Goal: Browse casually

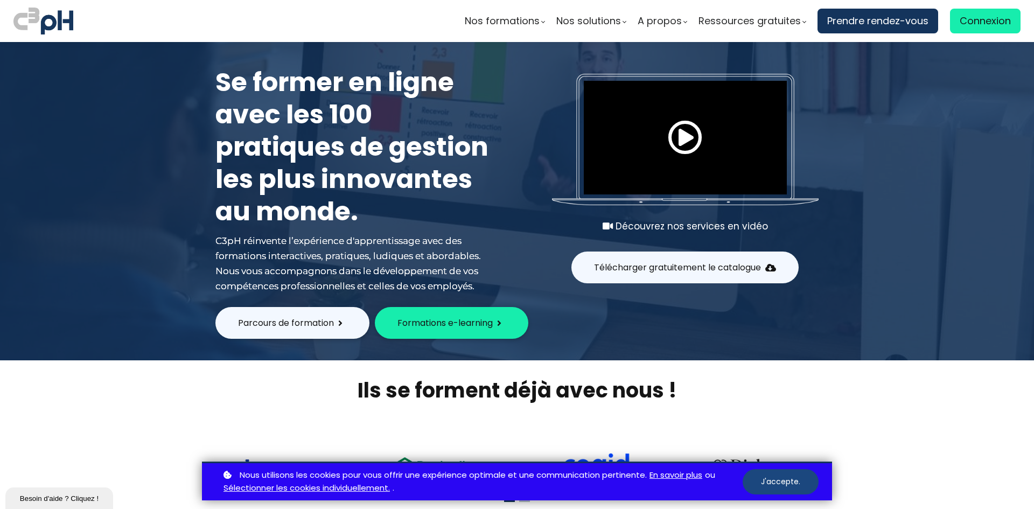
click at [799, 478] on button "J'accepte." at bounding box center [780, 481] width 76 height 25
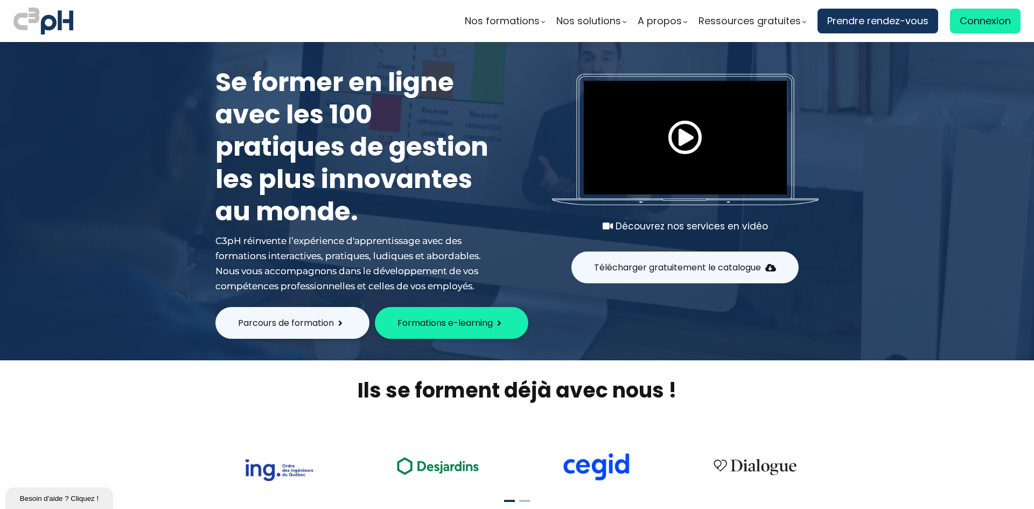
click at [882, 417] on section "Ils se forment déjà avec nous !" at bounding box center [517, 439] width 1034 height 159
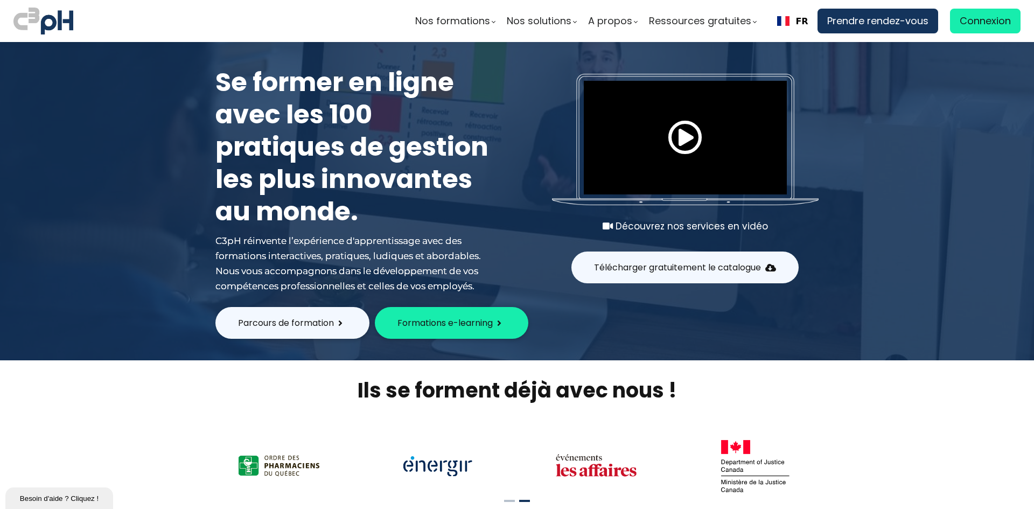
click at [156, 425] on section "Ils se forment déjà avec nous !" at bounding box center [517, 439] width 1034 height 159
